Goal: Task Accomplishment & Management: Use online tool/utility

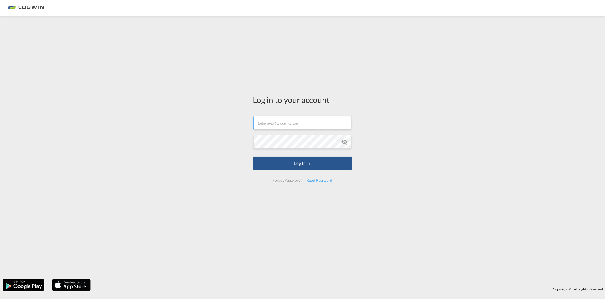
type input "[PERSON_NAME][EMAIL_ADDRESS][DOMAIN_NAME]"
click at [345, 143] on md-icon "icon-eye-off" at bounding box center [344, 142] width 6 height 6
click at [315, 161] on button "Log In" at bounding box center [302, 163] width 99 height 13
